Goal: Task Accomplishment & Management: Manage account settings

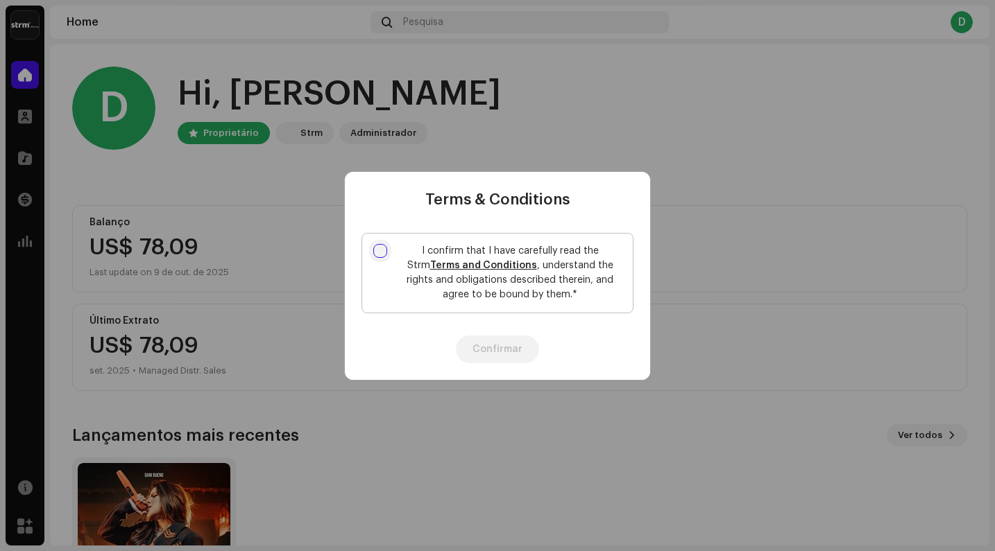
click at [384, 250] on input "I confirm that I have carefully read the Strm Terms and Conditions , understand…" at bounding box center [380, 251] width 14 height 14
checkbox input "true"
click at [496, 344] on button "Confirmar" at bounding box center [497, 350] width 83 height 28
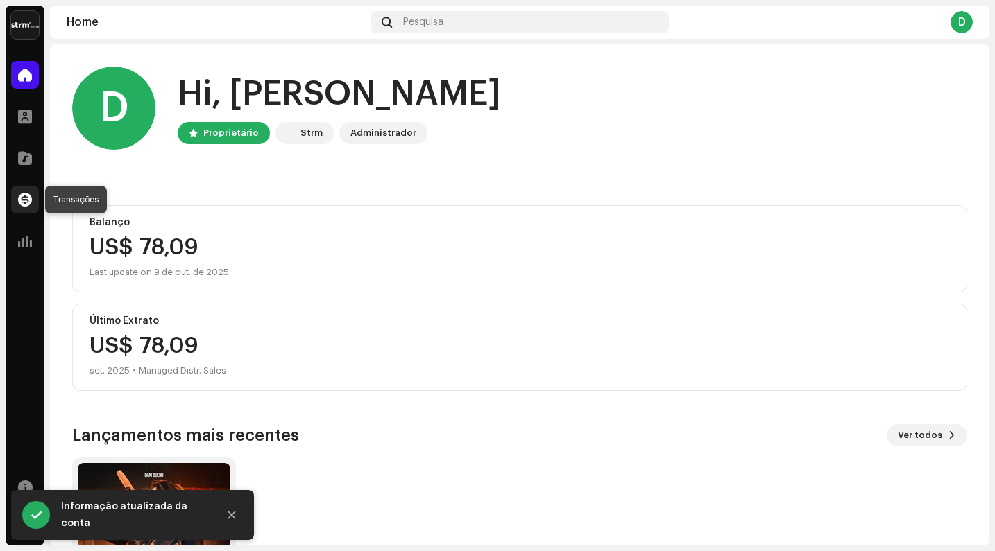
click at [26, 199] on span at bounding box center [25, 199] width 14 height 11
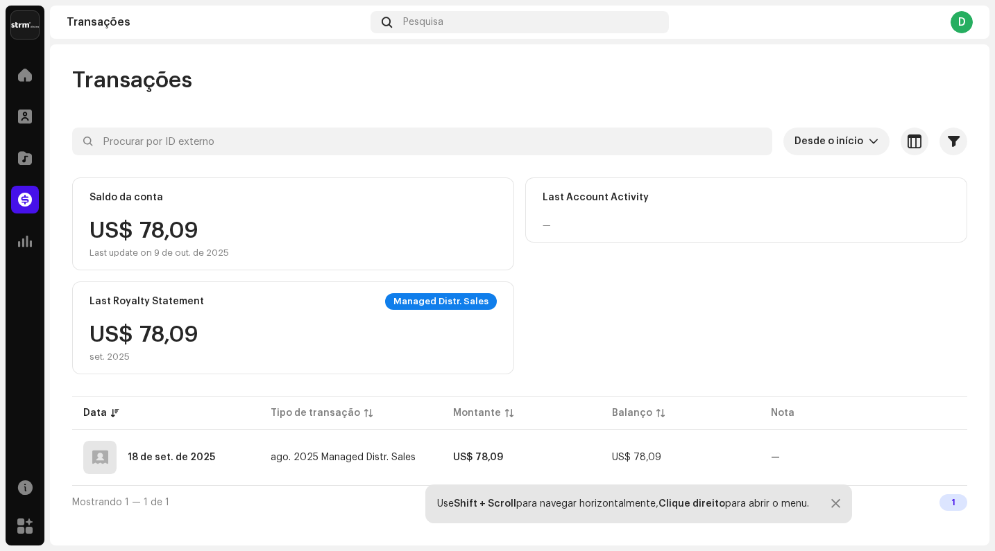
click at [839, 501] on div at bounding box center [835, 504] width 9 height 11
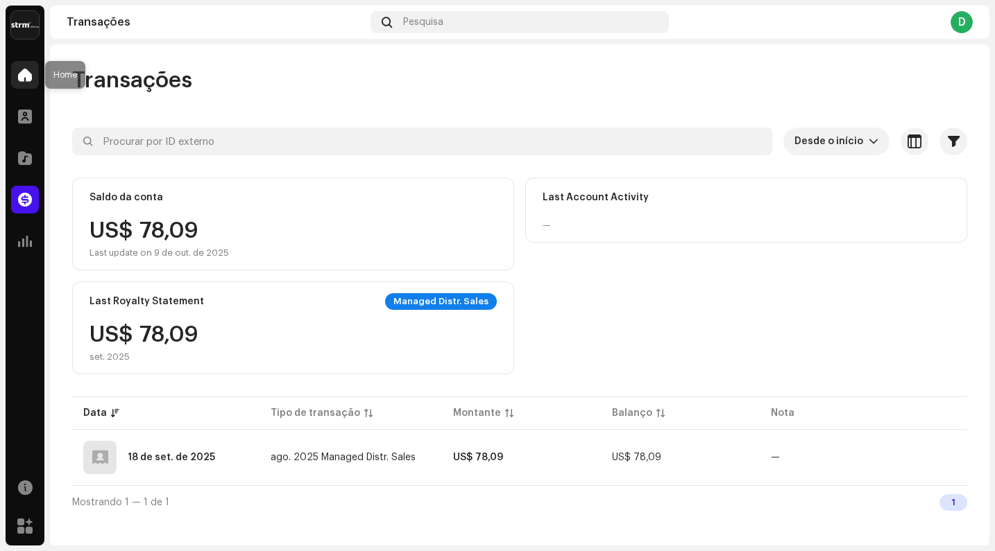
click at [25, 79] on span at bounding box center [25, 74] width 14 height 11
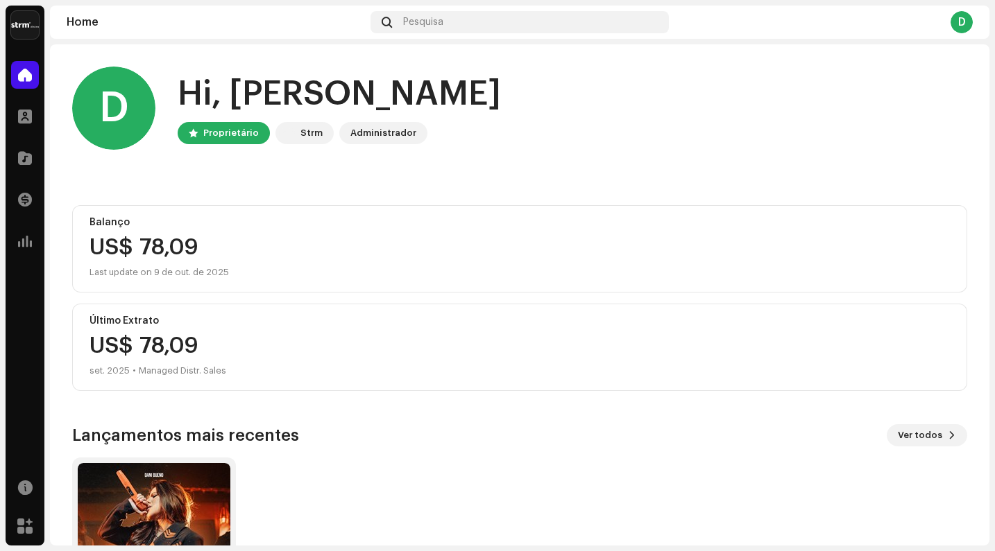
click at [954, 26] on div "D" at bounding box center [961, 22] width 22 height 22
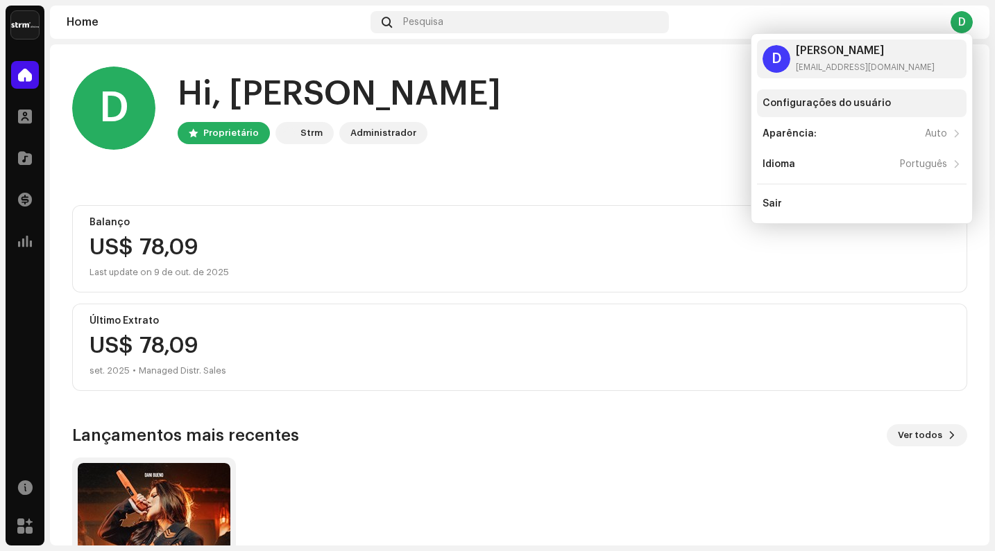
click at [862, 103] on div "Configurações do usuário" at bounding box center [826, 103] width 128 height 11
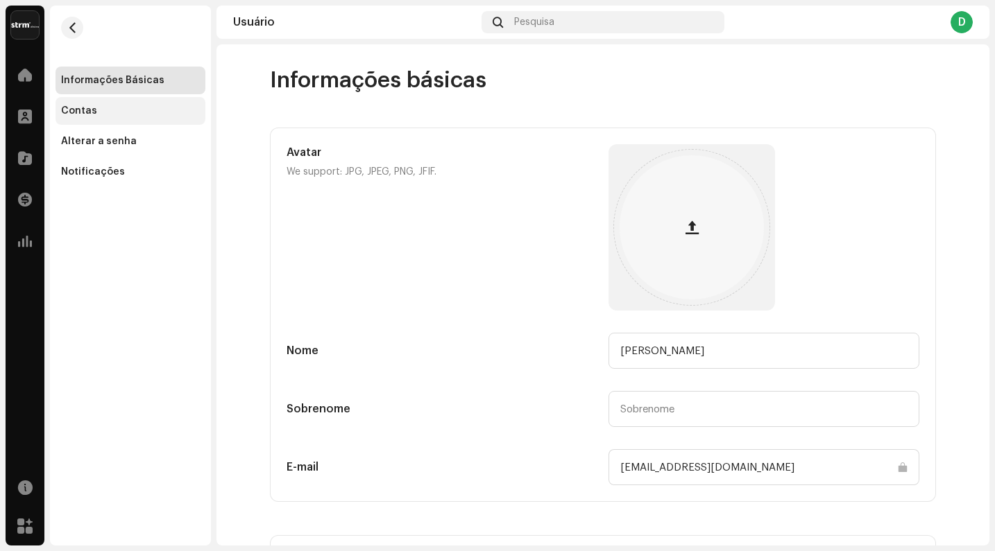
click at [86, 106] on div "Contas" at bounding box center [79, 110] width 36 height 11
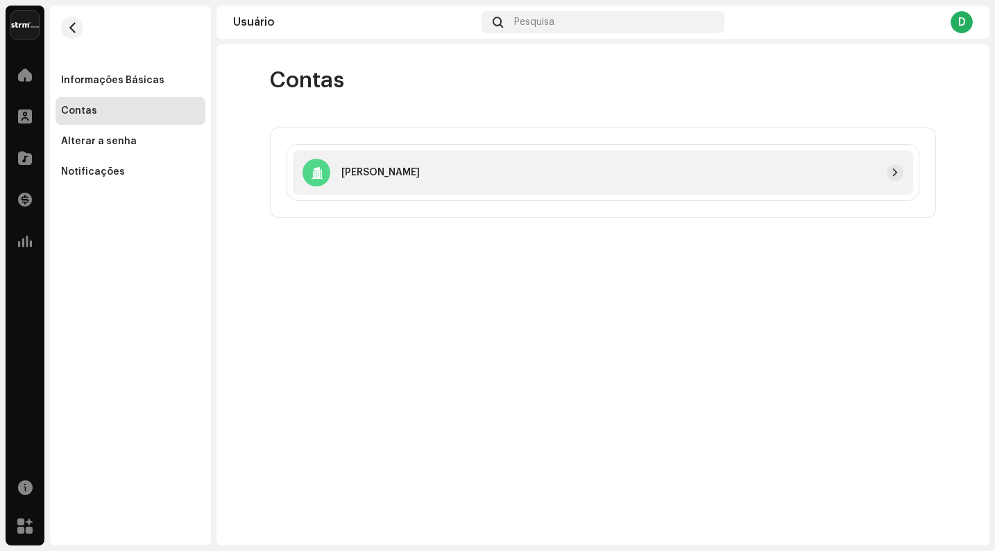
click at [524, 176] on div at bounding box center [661, 172] width 483 height 17
click at [897, 173] on span "button" at bounding box center [895, 172] width 8 height 11
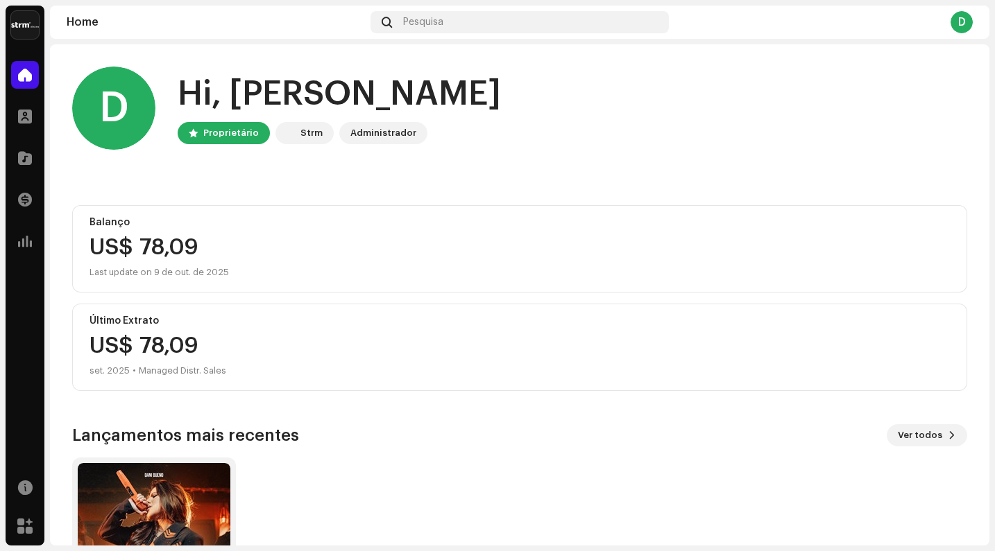
click at [961, 26] on div "D" at bounding box center [961, 22] width 22 height 22
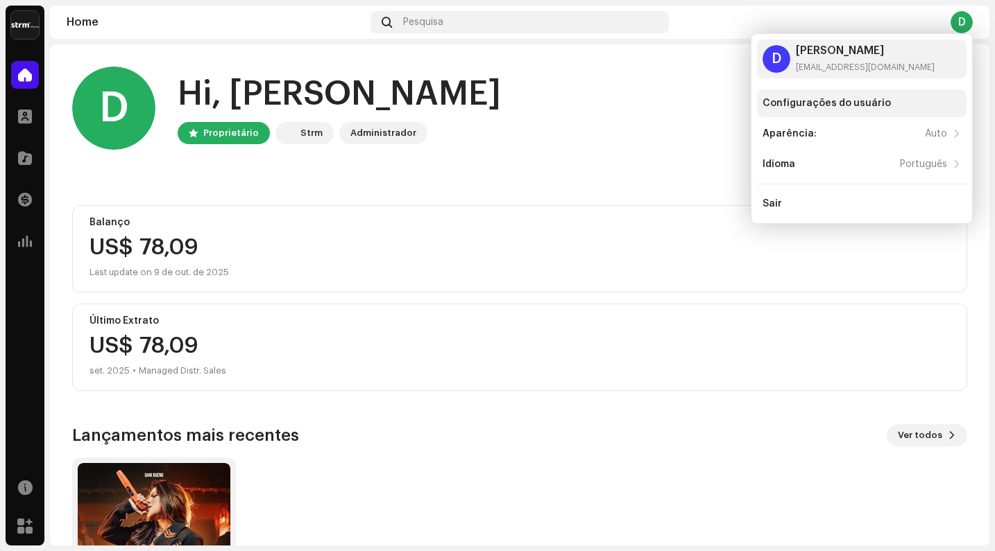
click at [826, 95] on div "Configurações do usuário" at bounding box center [861, 103] width 209 height 28
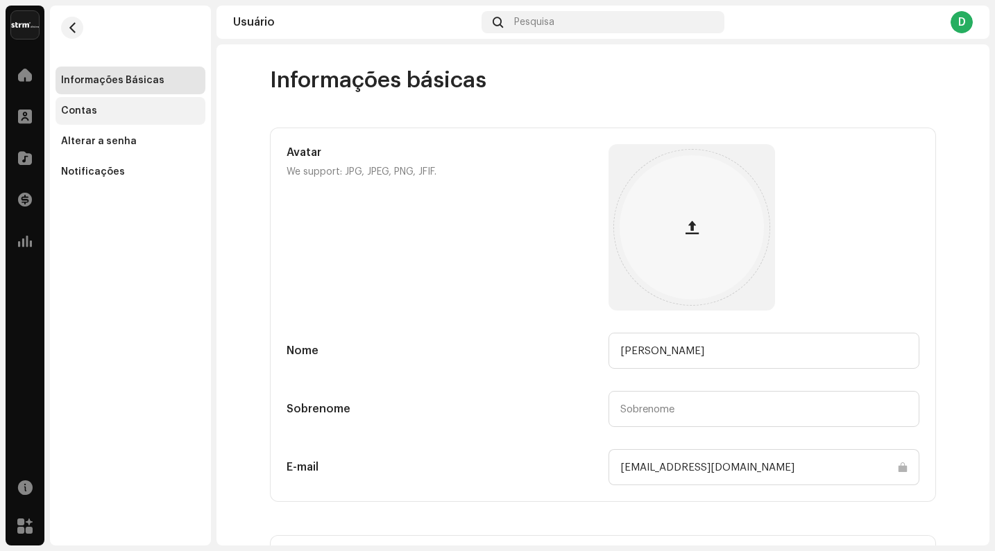
click at [102, 103] on div "Contas" at bounding box center [130, 111] width 150 height 28
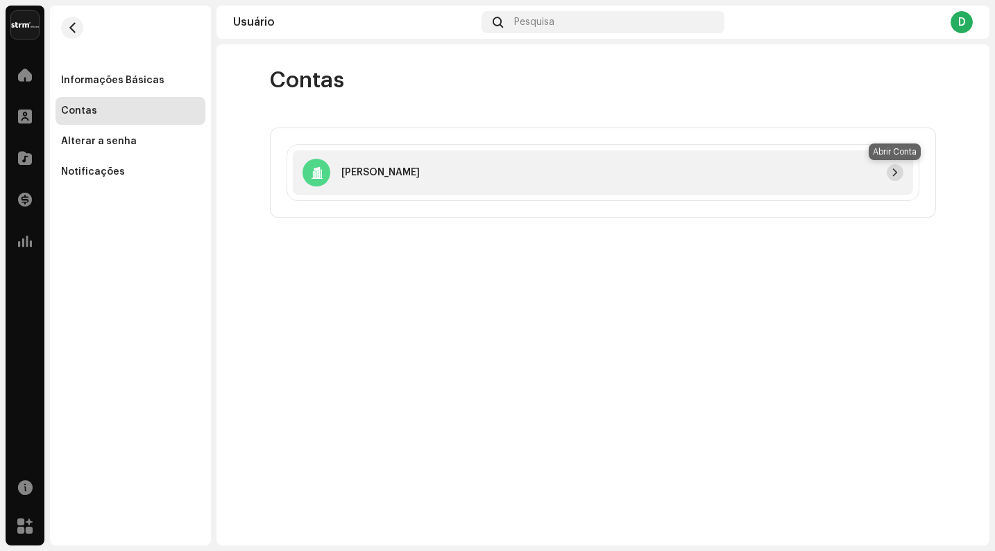
click at [900, 173] on button "button" at bounding box center [895, 172] width 17 height 17
click at [89, 168] on div "Notificações" at bounding box center [93, 171] width 64 height 11
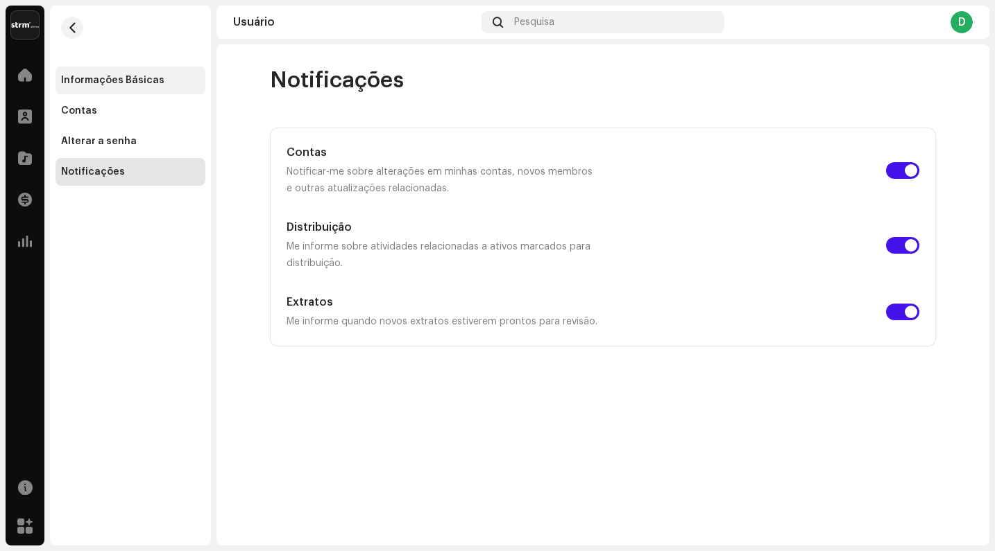
click at [146, 92] on div "Informações Básicas" at bounding box center [130, 81] width 150 height 28
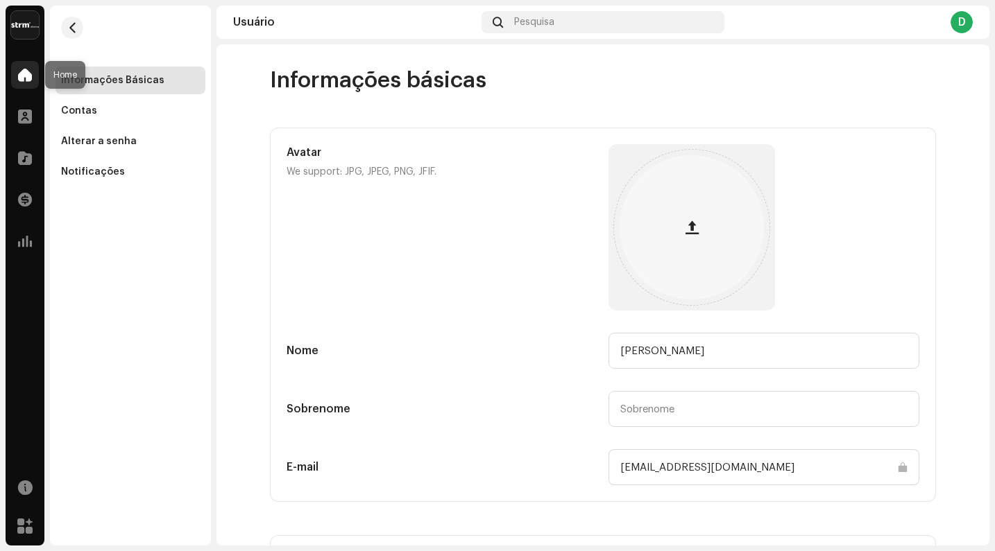
click at [24, 83] on div at bounding box center [25, 75] width 28 height 28
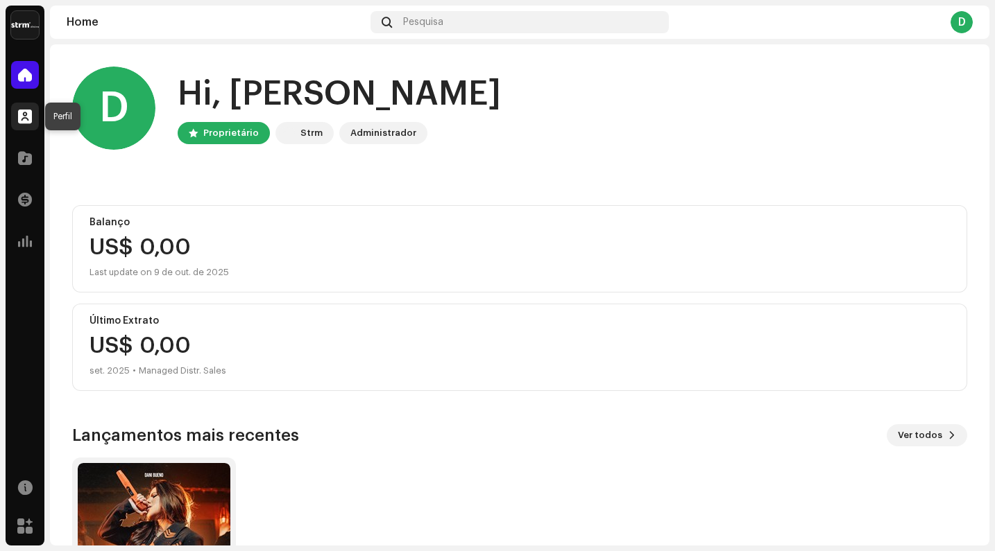
click at [22, 122] on span at bounding box center [25, 116] width 14 height 11
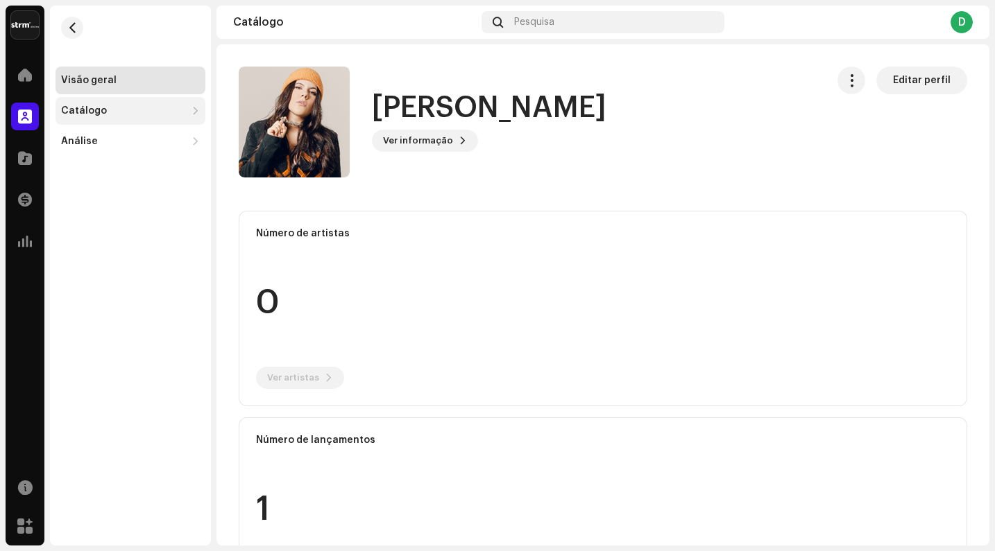
click at [164, 111] on div "Catálogo" at bounding box center [123, 110] width 125 height 11
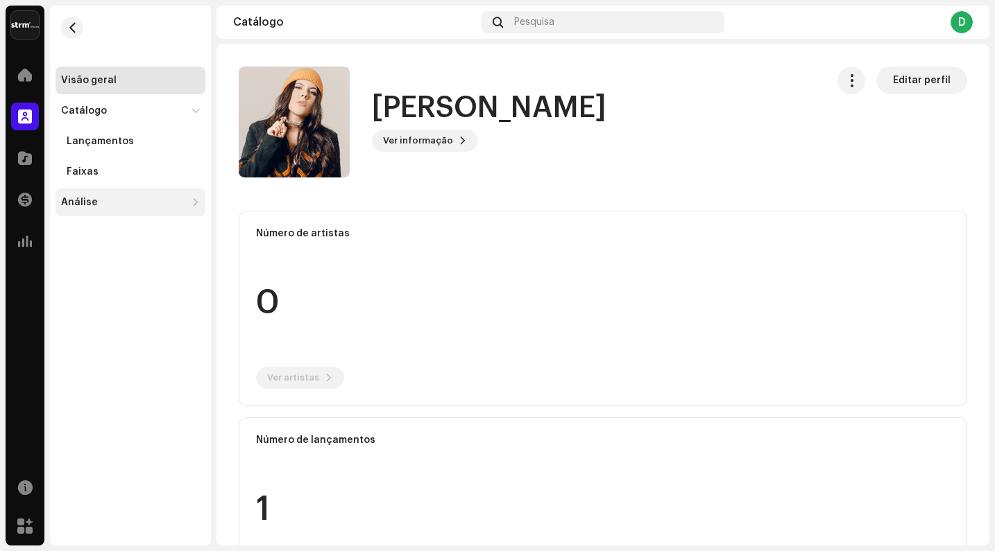
click at [148, 210] on div "Análise" at bounding box center [130, 203] width 150 height 28
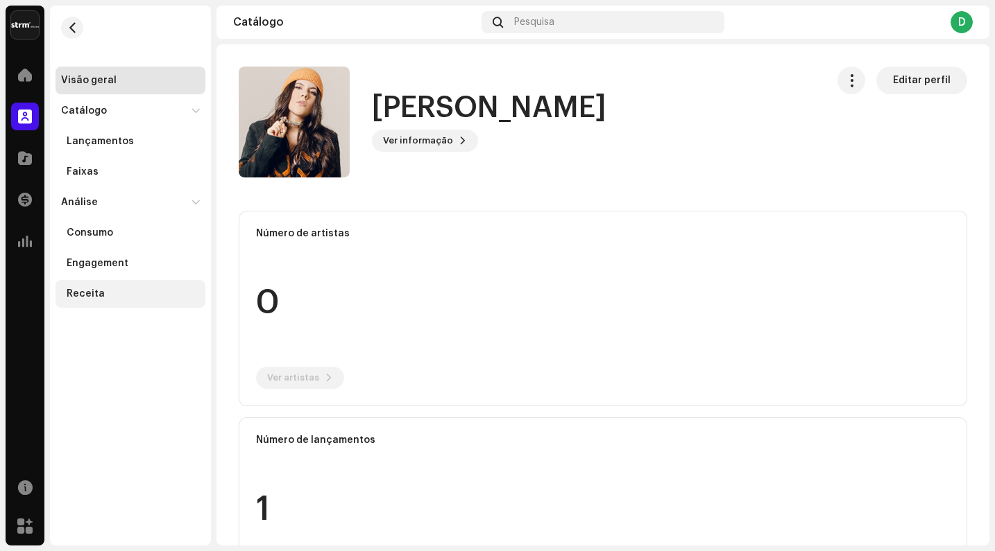
click at [128, 286] on div "Receita" at bounding box center [130, 294] width 150 height 28
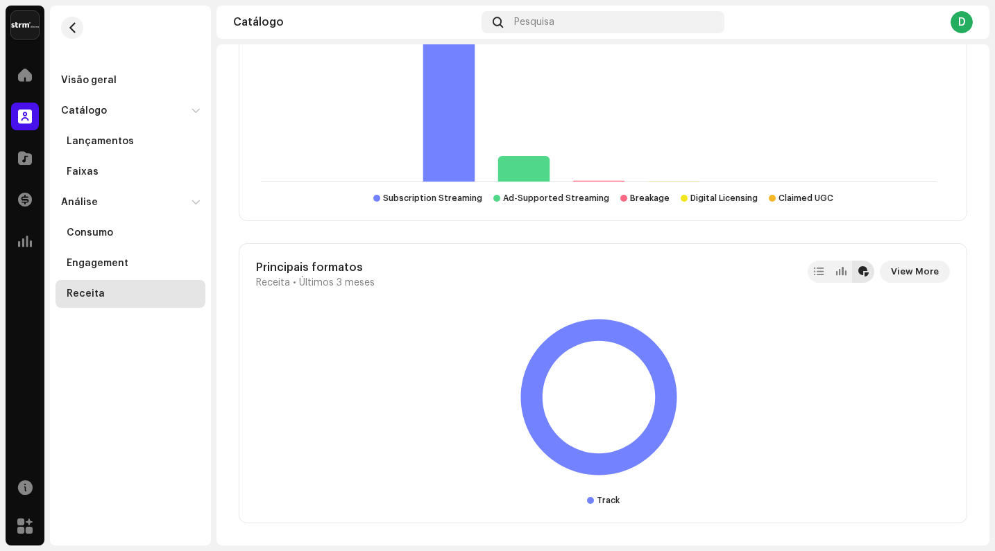
scroll to position [1743, 0]
click at [27, 202] on span at bounding box center [25, 199] width 14 height 11
